Goal: Task Accomplishment & Management: Manage account settings

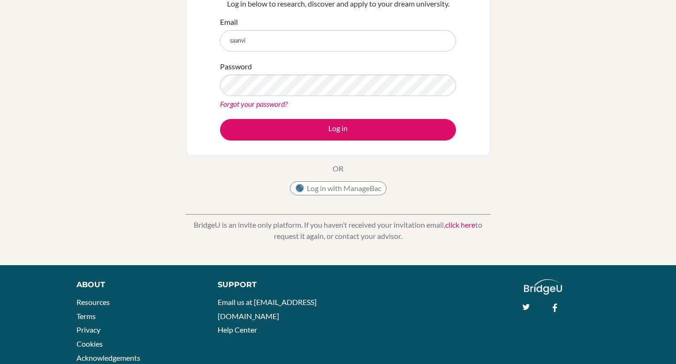
scroll to position [149, 0]
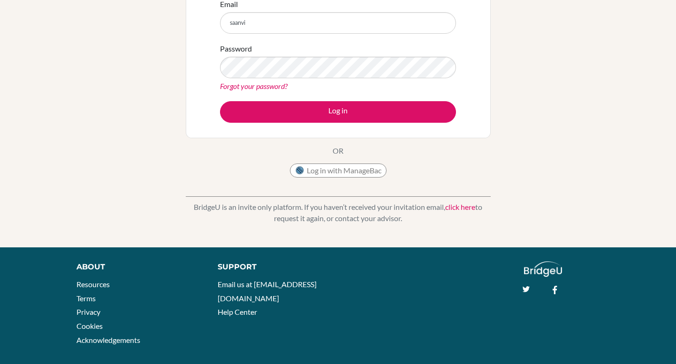
type input "saanvi"
click at [367, 174] on button "Log in with ManageBac" at bounding box center [338, 171] width 97 height 14
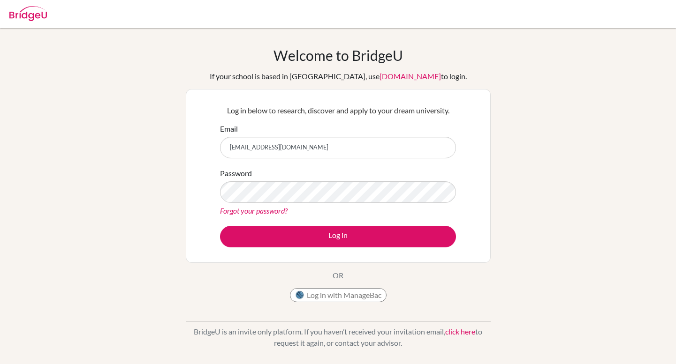
type input "[EMAIL_ADDRESS][DOMAIN_NAME]"
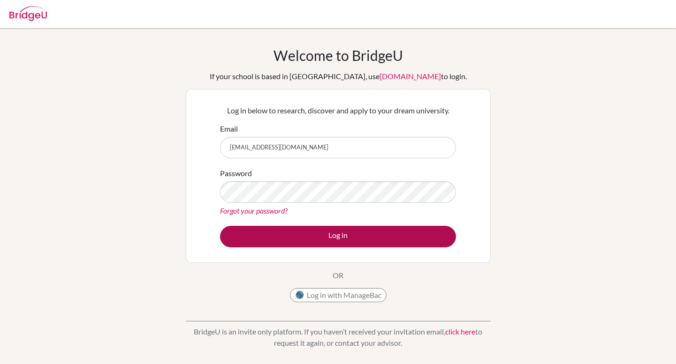
click at [330, 240] on button "Log in" at bounding box center [338, 237] width 236 height 22
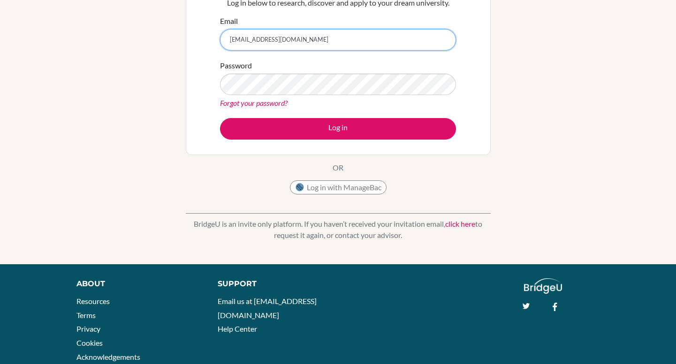
scroll to position [111, 0]
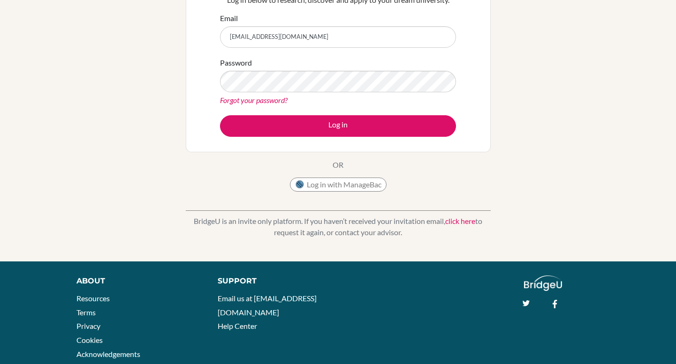
click at [350, 187] on button "Log in with ManageBac" at bounding box center [338, 185] width 97 height 14
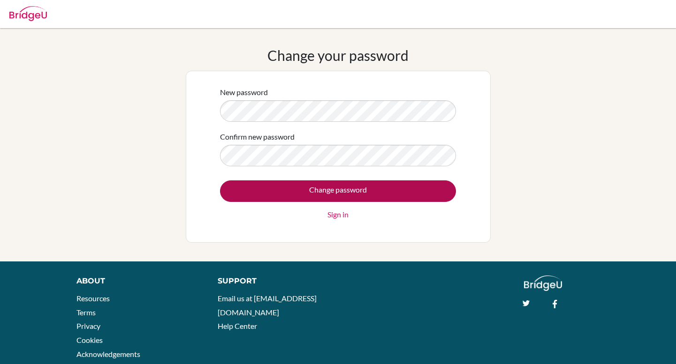
click at [320, 181] on input "Change password" at bounding box center [338, 192] width 236 height 22
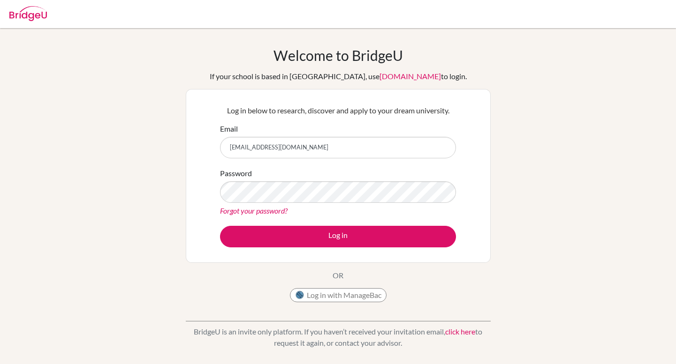
type input "[EMAIL_ADDRESS][DOMAIN_NAME]"
click at [322, 248] on div "Log in below to research, discover and apply to your dream university. Email [E…" at bounding box center [338, 176] width 248 height 154
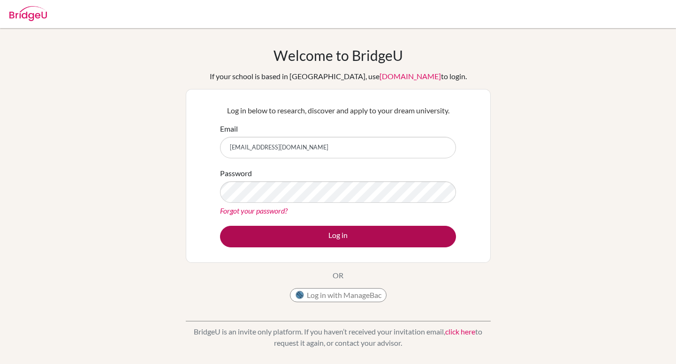
click at [318, 233] on button "Log in" at bounding box center [338, 237] width 236 height 22
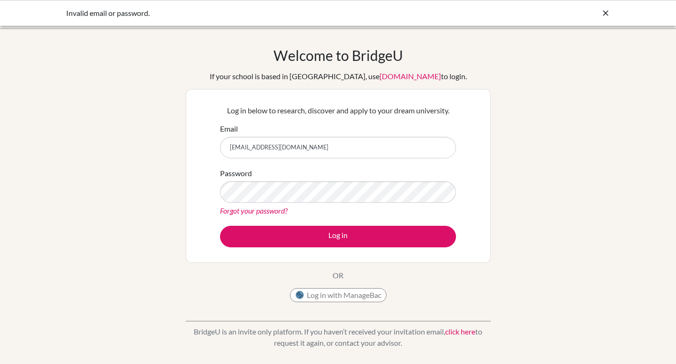
click at [631, 194] on div "Welcome to BridgeU If your school is based in China, use app.bridge-u.com.cn to…" at bounding box center [338, 200] width 676 height 307
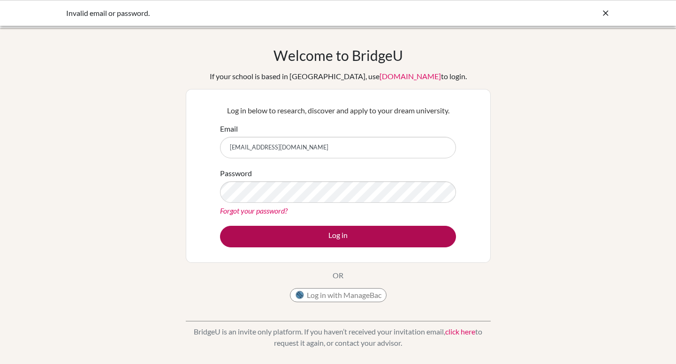
click at [363, 245] on button "Log in" at bounding box center [338, 237] width 236 height 22
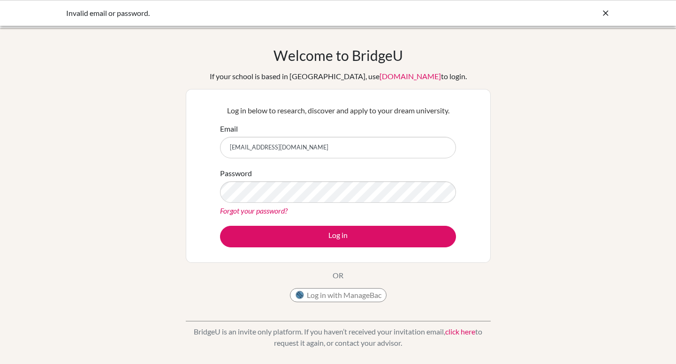
click at [270, 147] on input "saanvitrip080@gmail.com" at bounding box center [338, 148] width 236 height 22
type input "saanvitrip080@"
click at [314, 296] on button "Log in with ManageBac" at bounding box center [338, 295] width 97 height 14
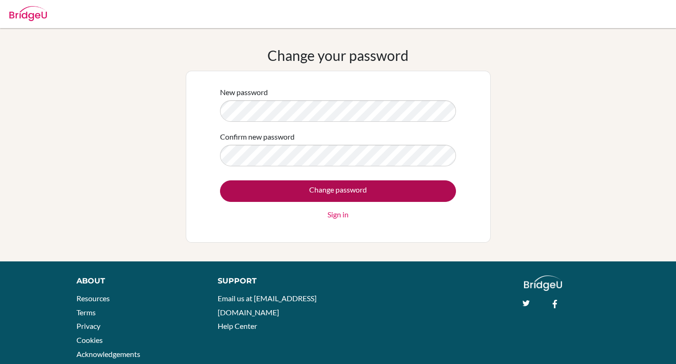
click at [294, 192] on input "Change password" at bounding box center [338, 192] width 236 height 22
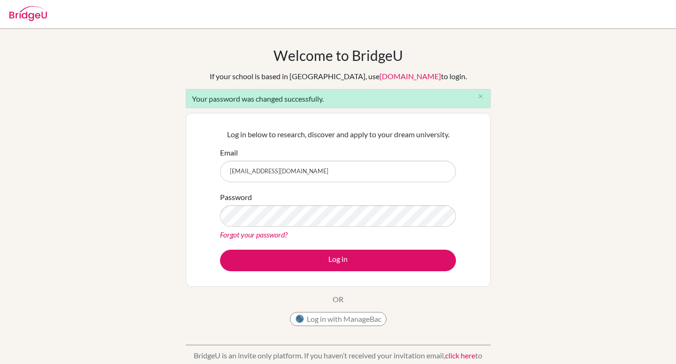
type input "saanvitrip080@gmail.com"
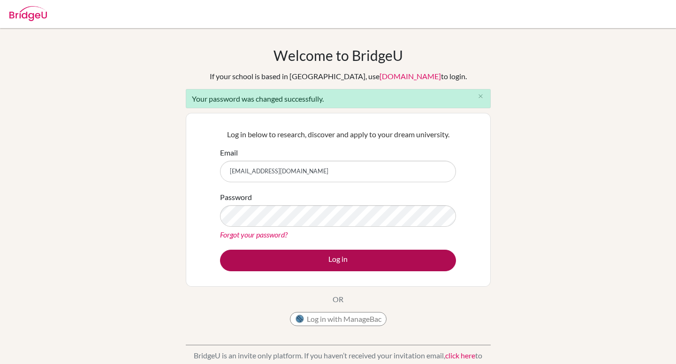
click at [322, 259] on button "Log in" at bounding box center [338, 261] width 236 height 22
